Goal: Task Accomplishment & Management: Complete application form

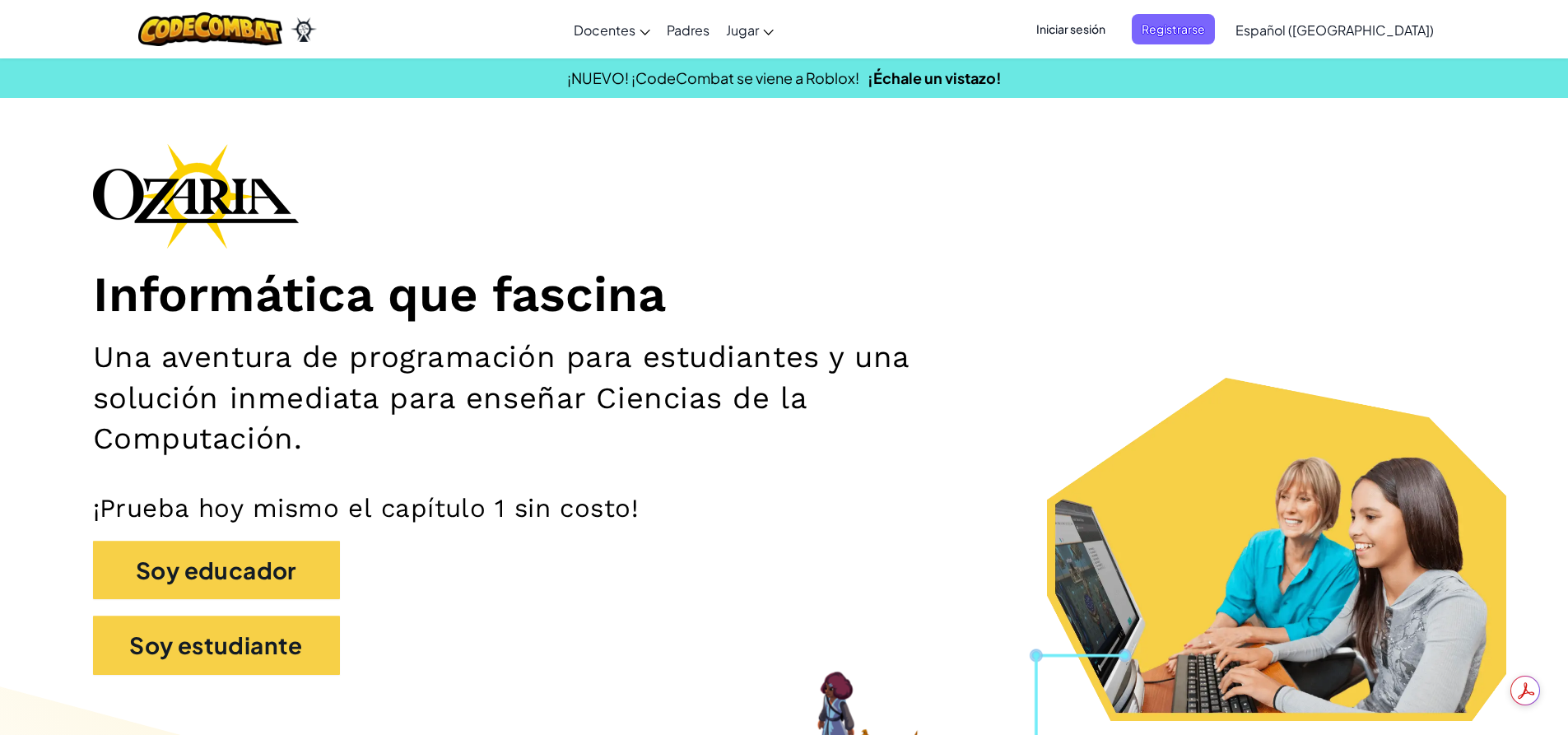
click at [1115, 24] on span "Iniciar sesión" at bounding box center [1070, 30] width 89 height 30
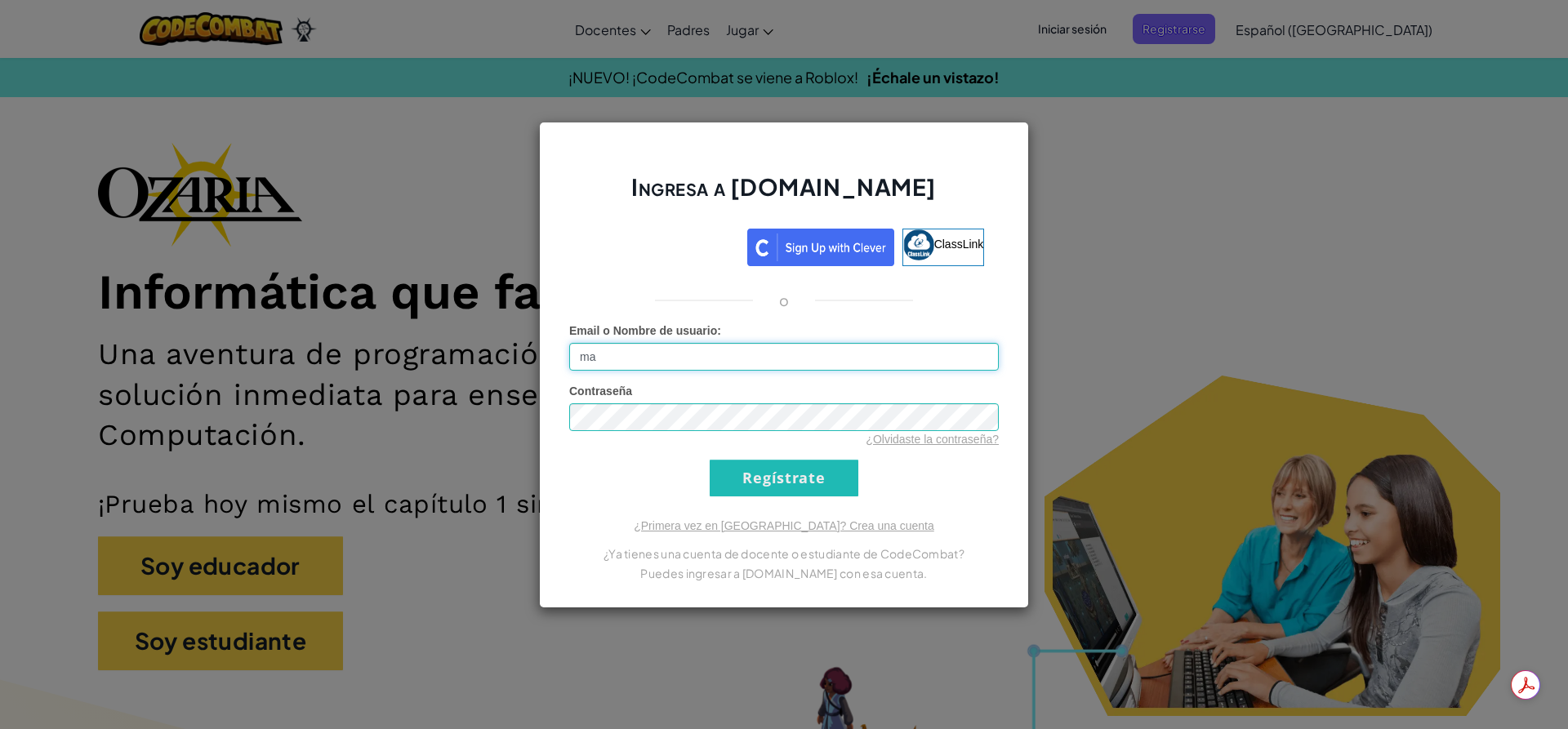
type input "m"
click at [723, 356] on input "Email o Nombre de usuario :" at bounding box center [784, 356] width 430 height 28
type input "0"
click at [789, 481] on input "Regístrate" at bounding box center [784, 477] width 149 height 36
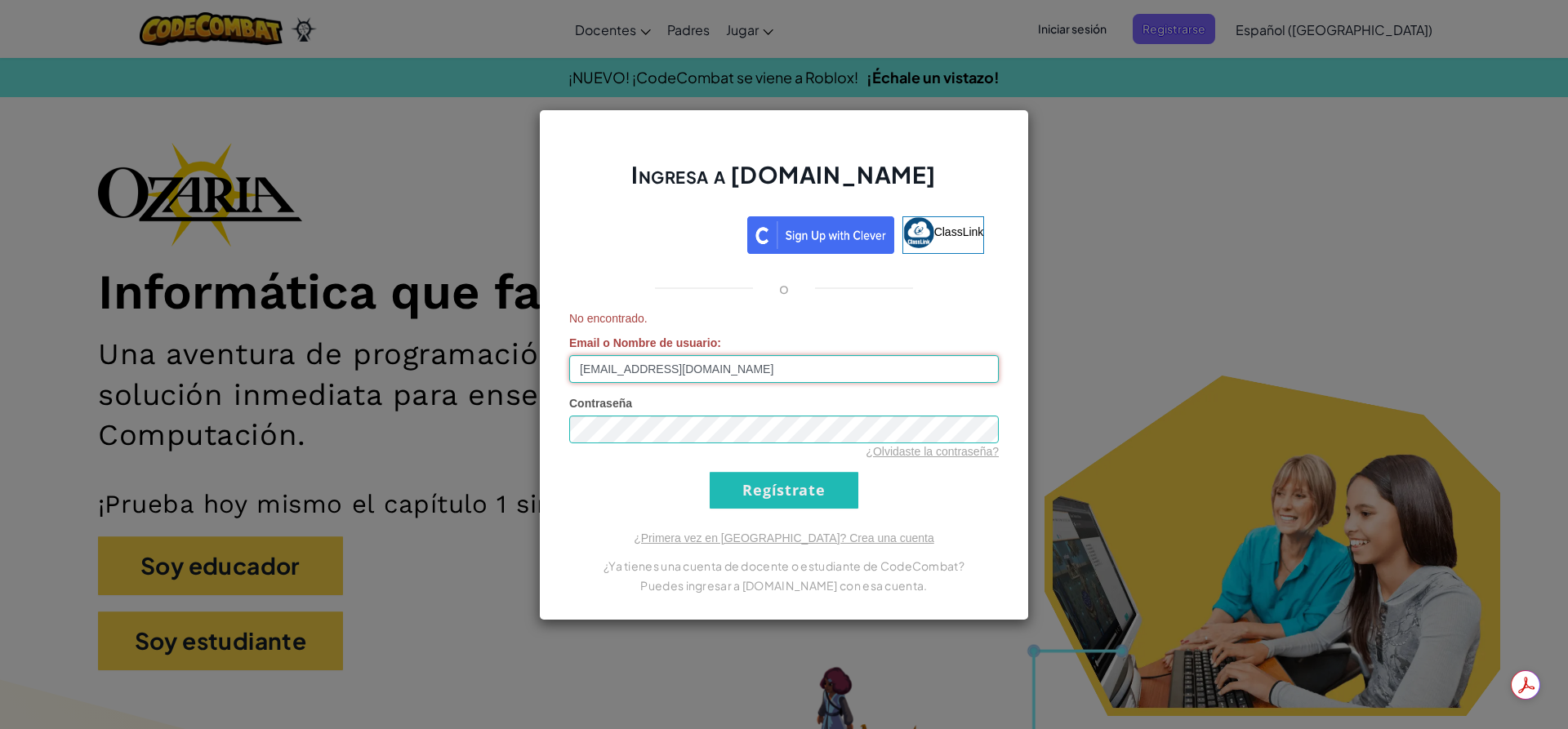
click at [743, 378] on input "[EMAIL_ADDRESS][DOMAIN_NAME]" at bounding box center [784, 369] width 430 height 28
type input "[EMAIL_ADDRESS][DOMAIN_NAME]"
click at [710, 472] on input "Regístrate" at bounding box center [784, 490] width 149 height 36
